Goal: Task Accomplishment & Management: Use online tool/utility

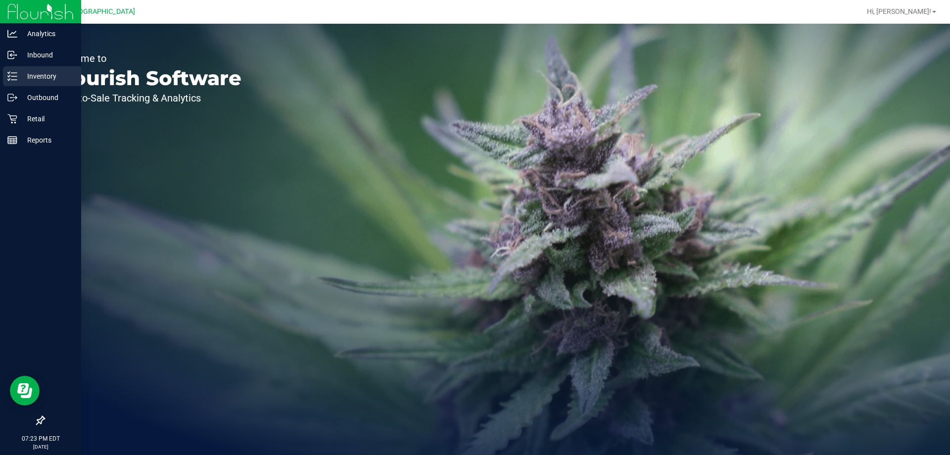
click at [42, 74] on p "Inventory" at bounding box center [46, 76] width 59 height 12
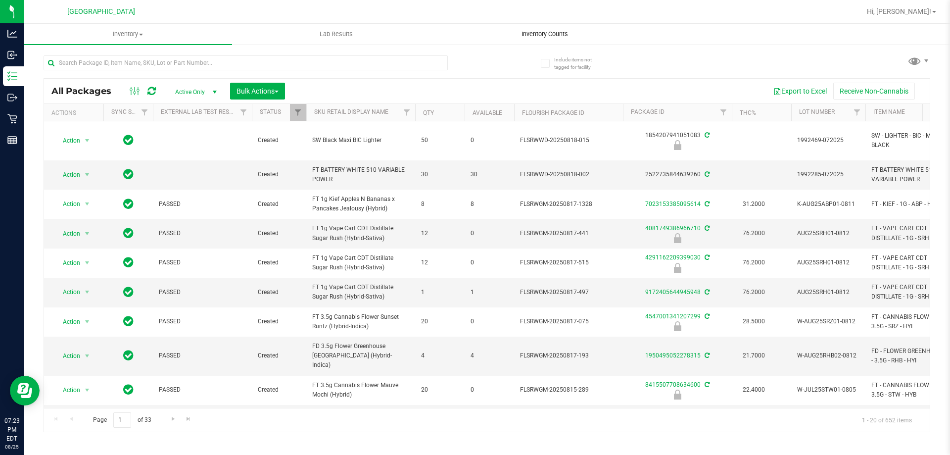
click at [548, 35] on span "Inventory Counts" at bounding box center [544, 34] width 73 height 9
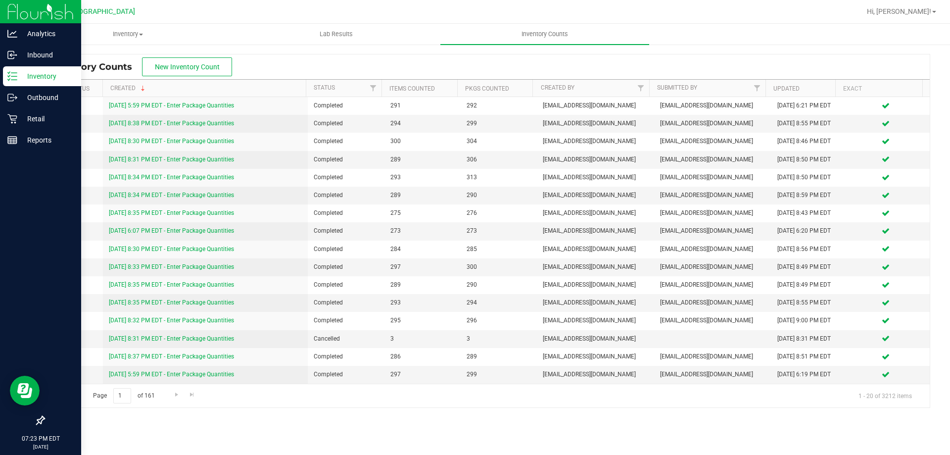
click at [20, 74] on p "Inventory" at bounding box center [46, 76] width 59 height 12
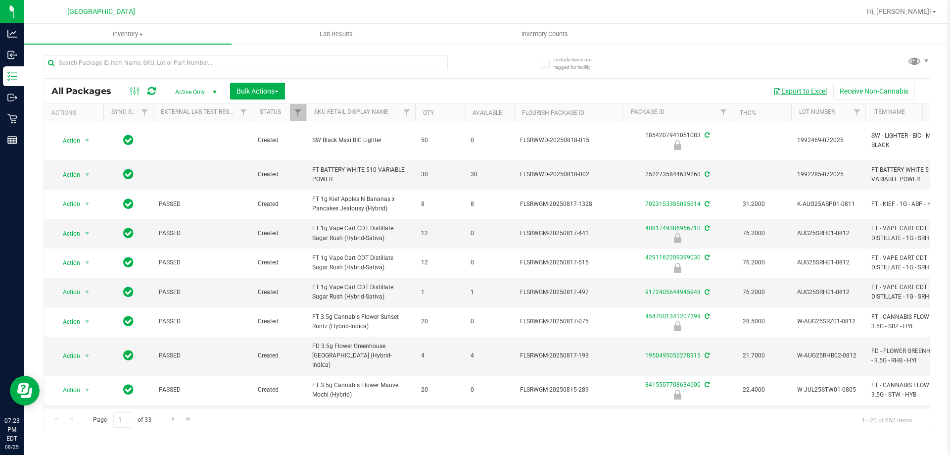
click at [801, 88] on button "Export to Excel" at bounding box center [800, 91] width 66 height 17
